Goal: Task Accomplishment & Management: Manage account settings

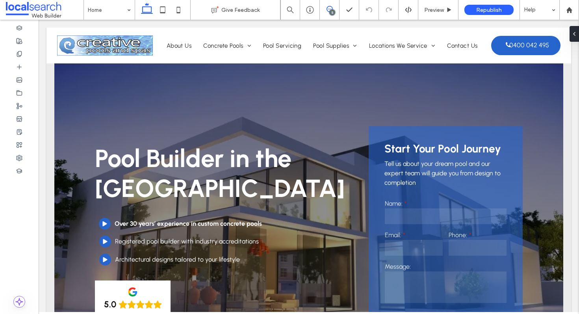
click at [331, 9] on icon at bounding box center [329, 9] width 6 height 6
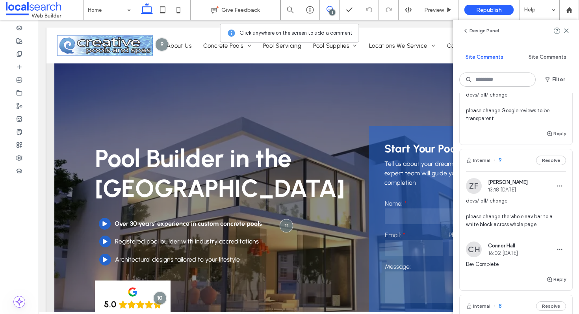
scroll to position [351, 0]
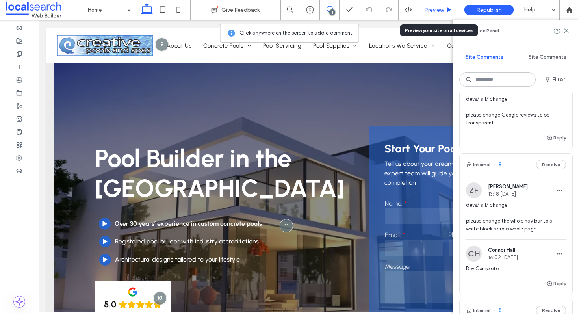
click at [430, 11] on span "Preview" at bounding box center [434, 10] width 20 height 7
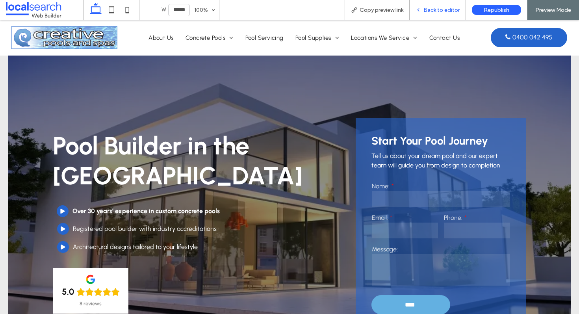
click at [434, 9] on span "Back to editor" at bounding box center [441, 10] width 36 height 7
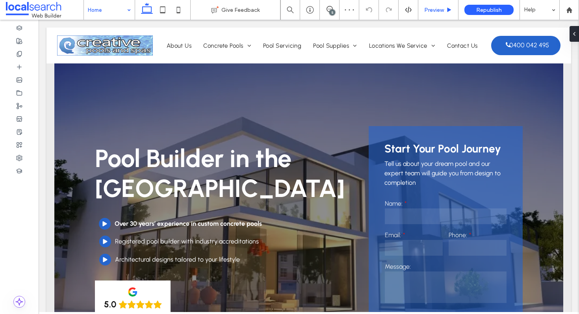
click at [444, 6] on div "Preview" at bounding box center [438, 10] width 40 height 20
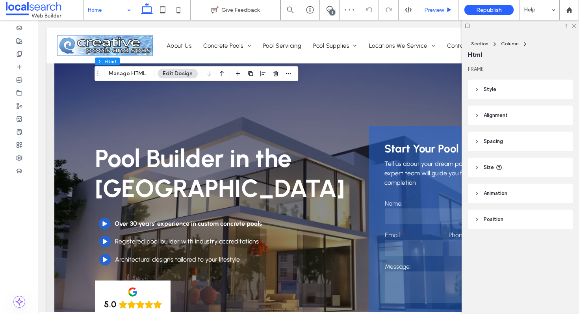
click at [437, 11] on span "Preview" at bounding box center [434, 10] width 20 height 7
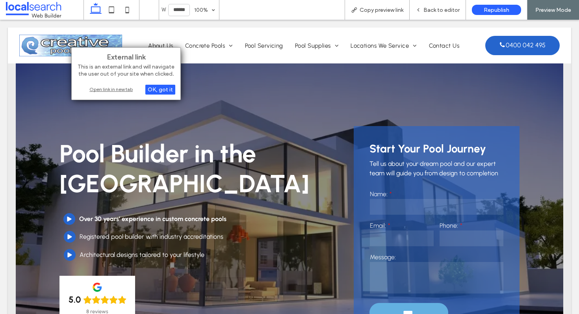
click at [120, 90] on div "Open link in new tab" at bounding box center [126, 89] width 98 height 8
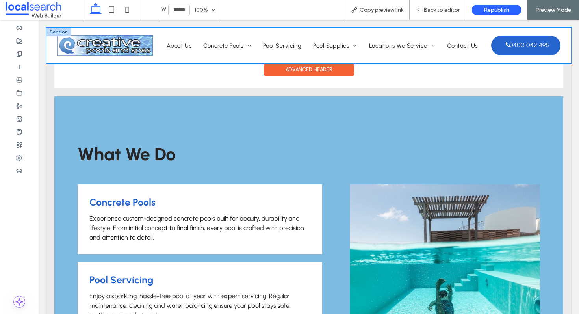
scroll to position [379, 0]
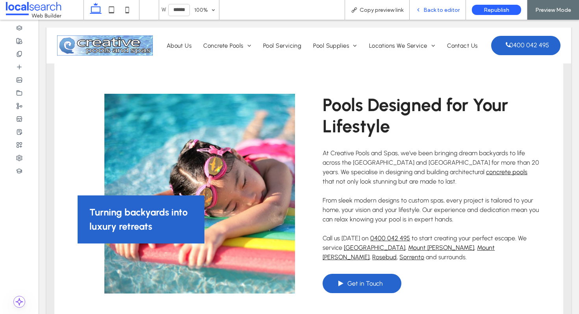
click at [431, 9] on span "Back to editor" at bounding box center [441, 10] width 36 height 7
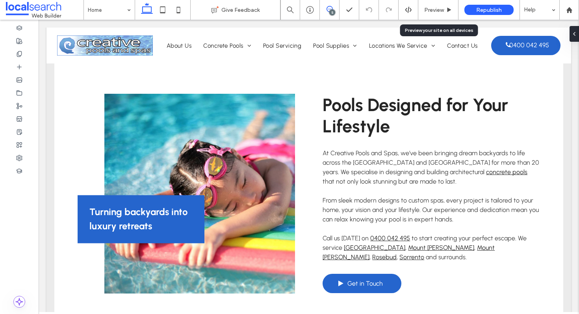
click at [328, 9] on icon at bounding box center [329, 9] width 6 height 6
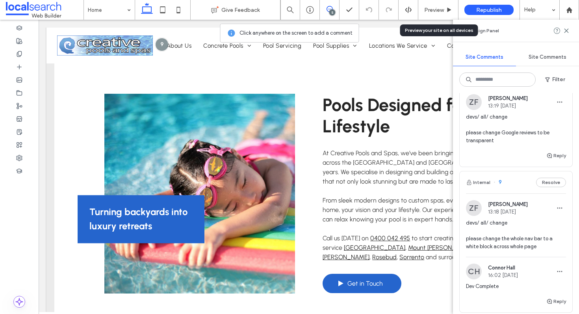
scroll to position [342, 0]
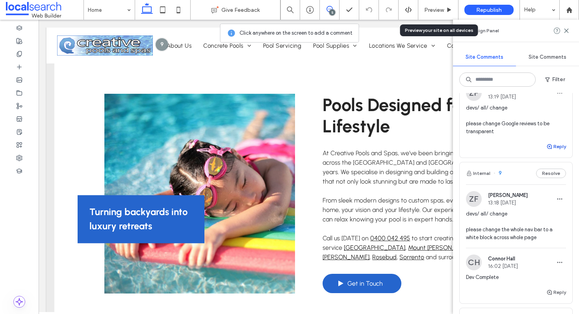
click at [554, 148] on button "Reply" at bounding box center [556, 146] width 20 height 9
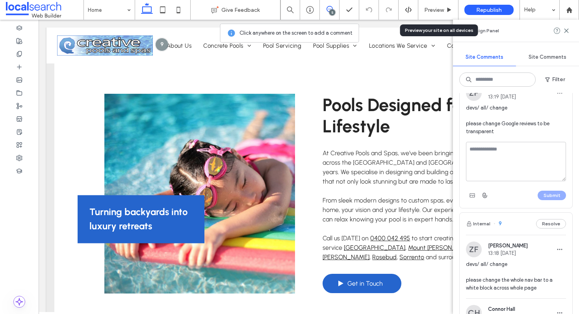
click at [514, 153] on textarea at bounding box center [516, 161] width 100 height 39
click at [498, 150] on textarea at bounding box center [516, 161] width 100 height 39
click at [482, 149] on textarea at bounding box center [516, 161] width 100 height 39
click at [479, 155] on textarea at bounding box center [516, 161] width 100 height 39
click at [504, 159] on textarea at bounding box center [516, 161] width 100 height 39
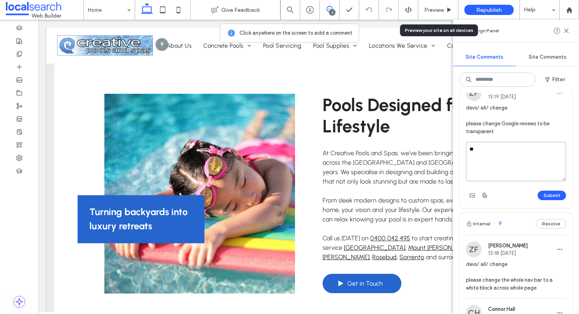
type textarea "*"
type textarea "**********"
click at [553, 196] on button "Submit" at bounding box center [551, 195] width 28 height 9
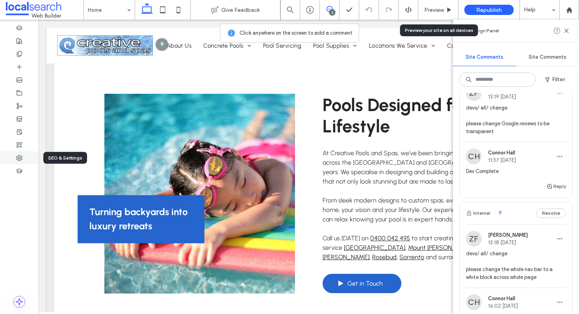
click at [23, 162] on div at bounding box center [19, 157] width 39 height 13
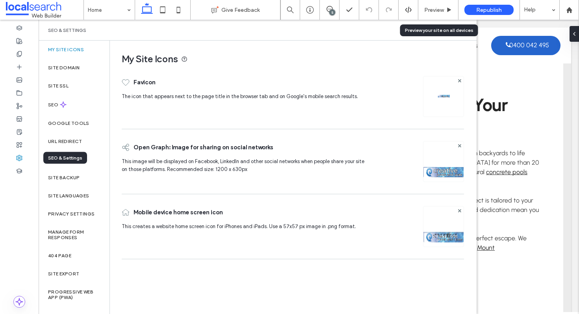
scroll to position [0, 0]
click at [71, 176] on label "Site backup" at bounding box center [63, 178] width 31 height 6
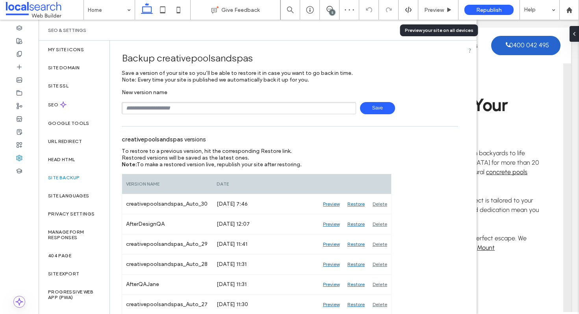
click at [179, 107] on input "text" at bounding box center [239, 108] width 234 height 12
type input "**********"
click at [381, 108] on span "Save" at bounding box center [377, 108] width 35 height 12
